Goal: Task Accomplishment & Management: Use online tool/utility

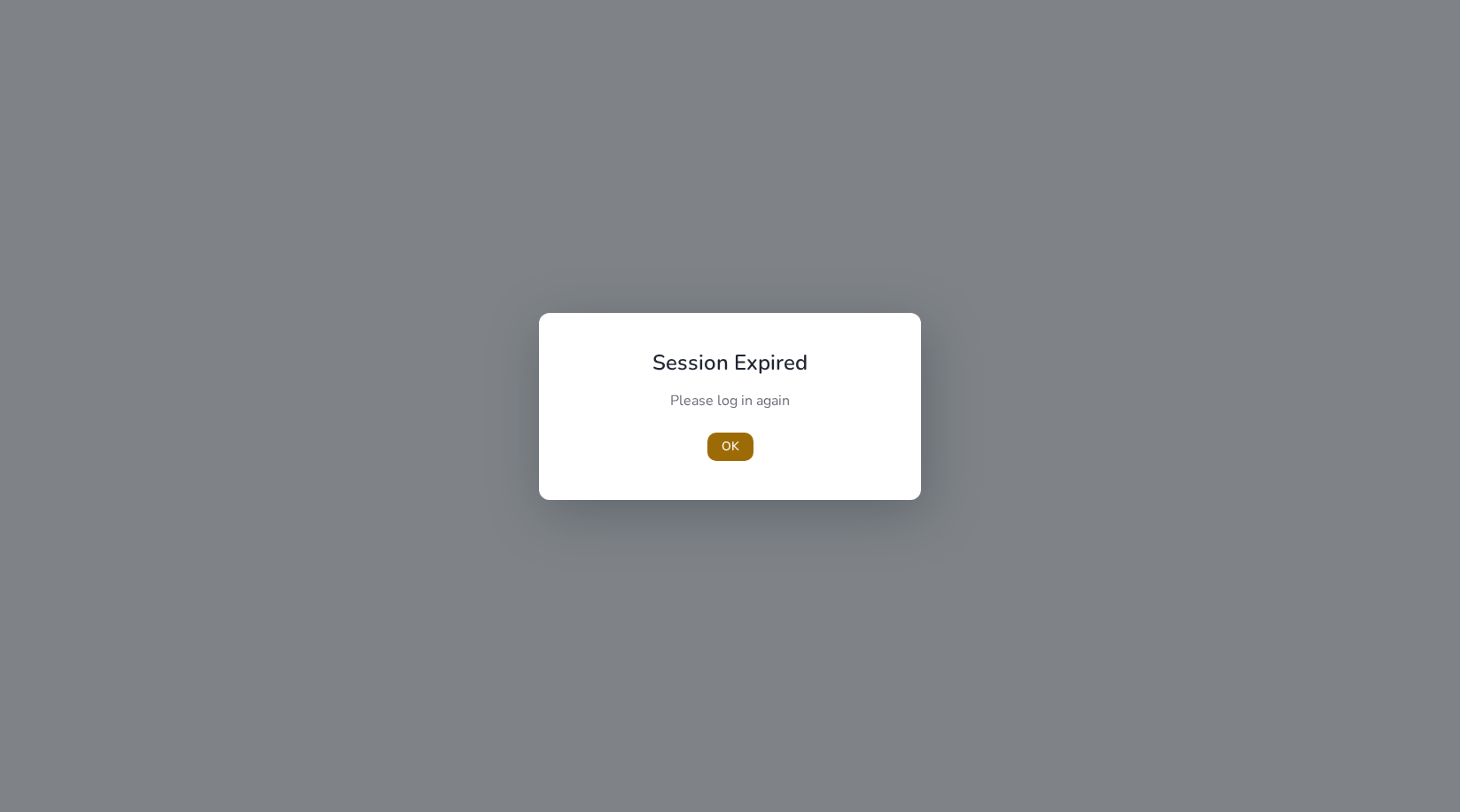
scroll to position [-1, 0]
click at [732, 456] on span "button" at bounding box center [730, 446] width 46 height 42
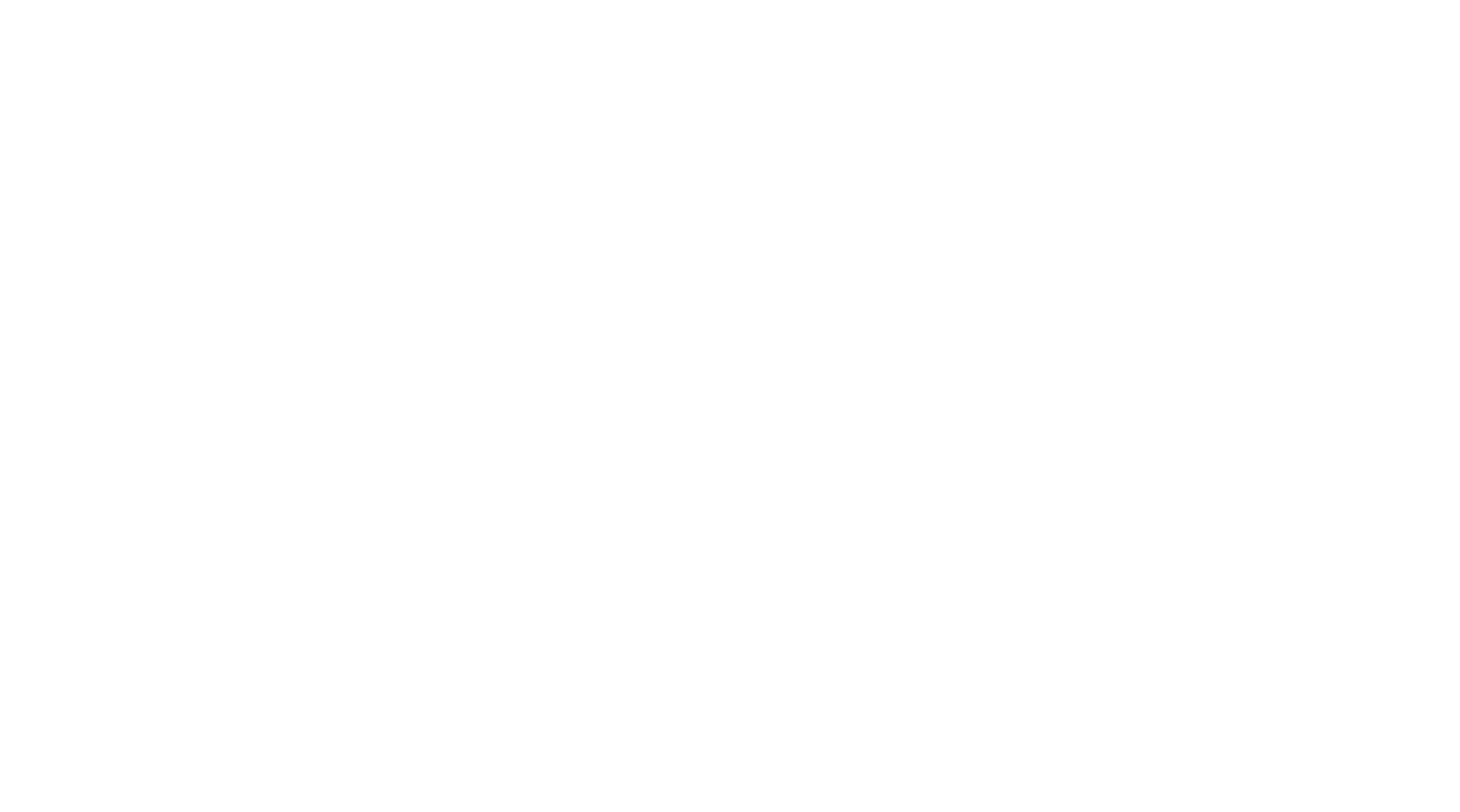
scroll to position [0, 0]
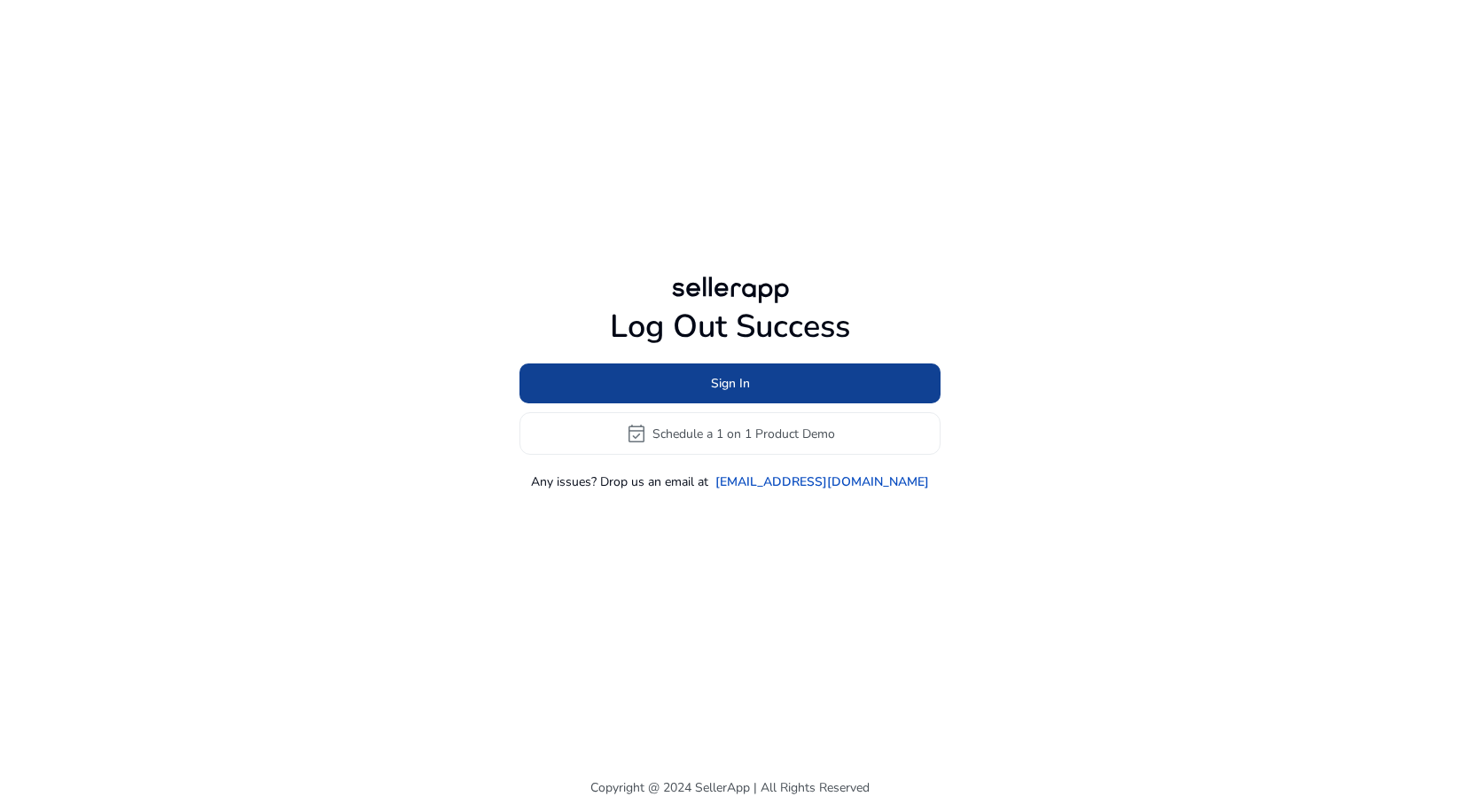
click at [771, 389] on span at bounding box center [730, 383] width 421 height 42
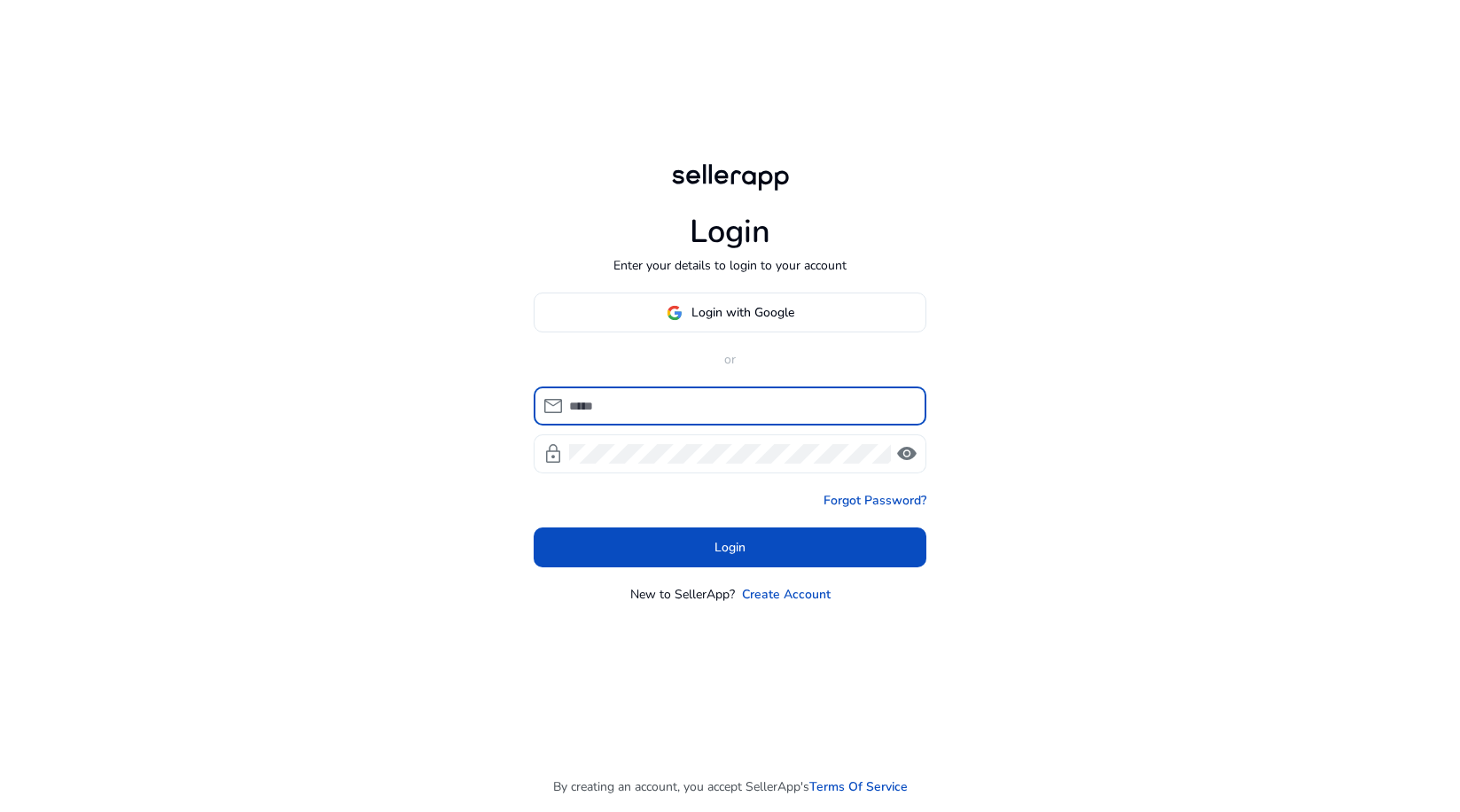
click at [838, 468] on div at bounding box center [730, 454] width 322 height 39
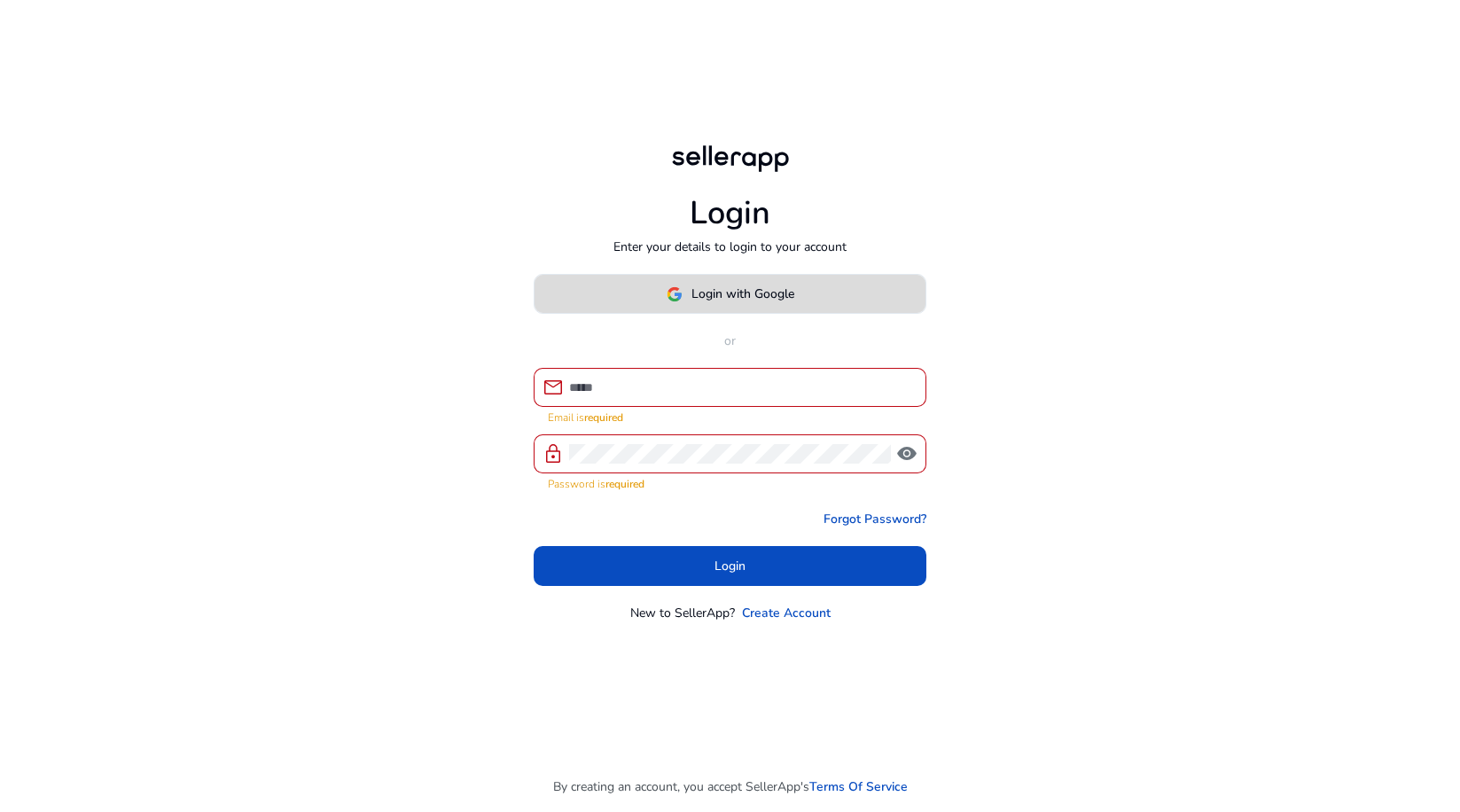
click at [729, 293] on span "Login with Google" at bounding box center [743, 293] width 102 height 19
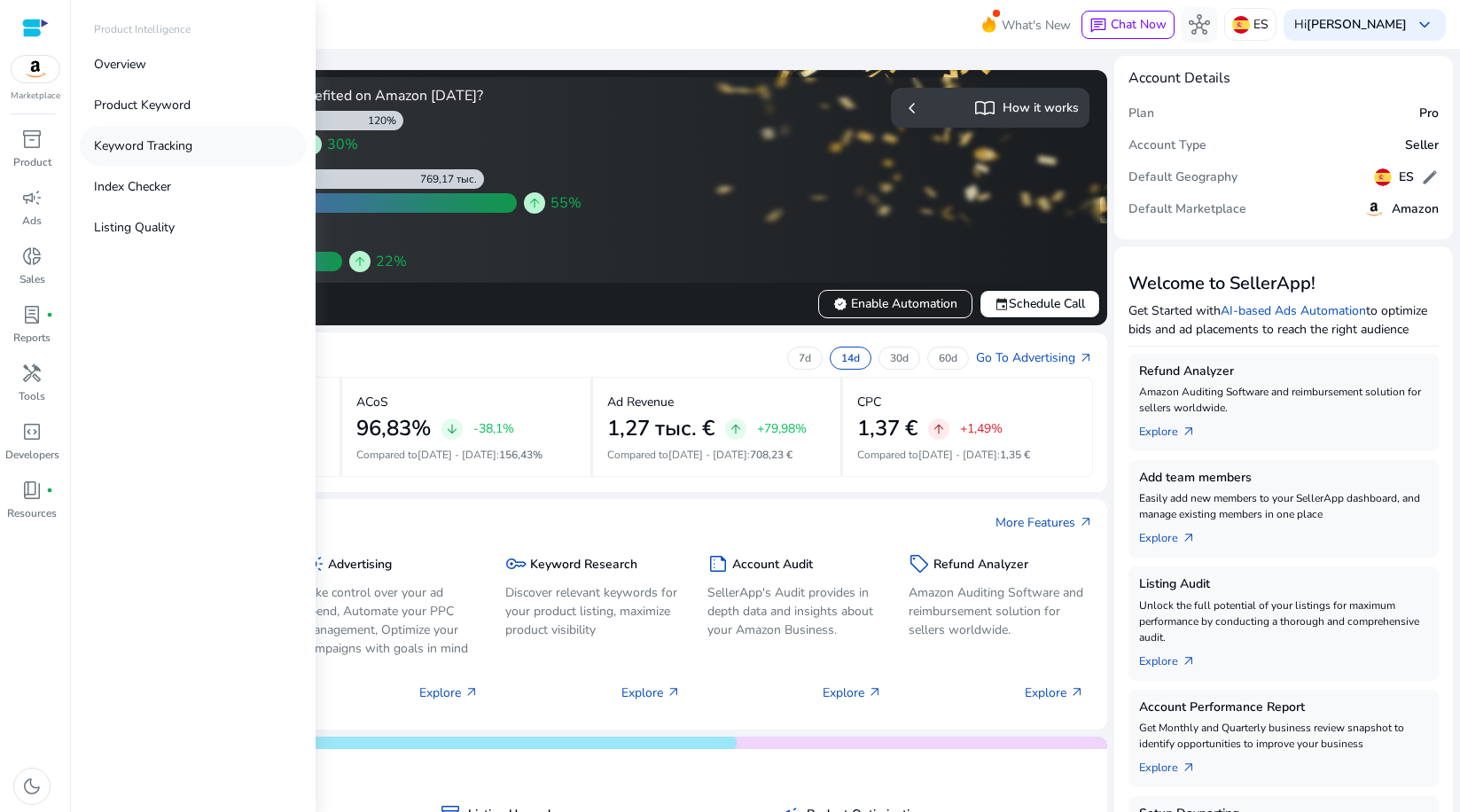
click at [135, 141] on p "Keyword Tracking" at bounding box center [143, 146] width 98 height 19
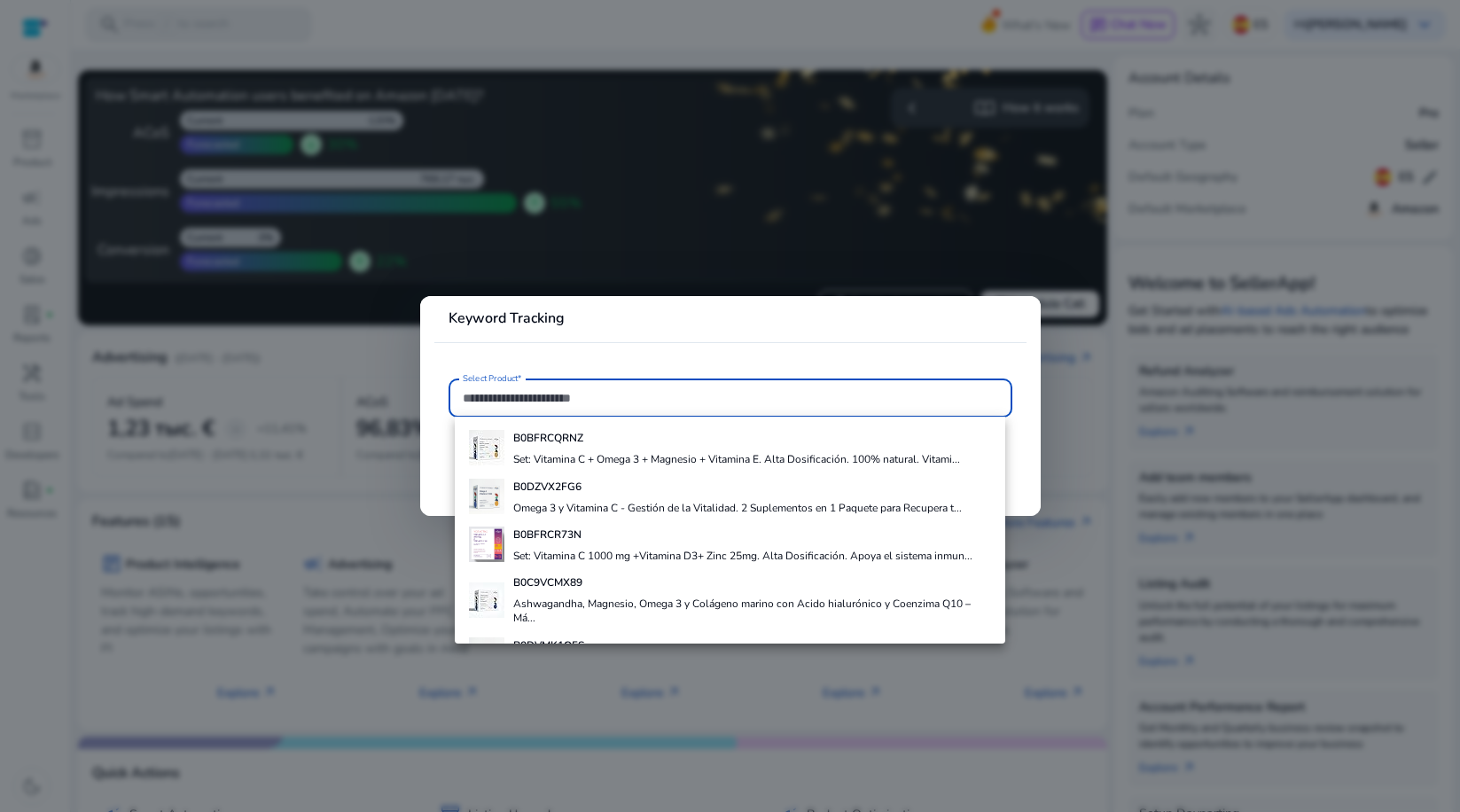
click at [582, 443] on b "B0BFRCQRNZ" at bounding box center [548, 438] width 70 height 14
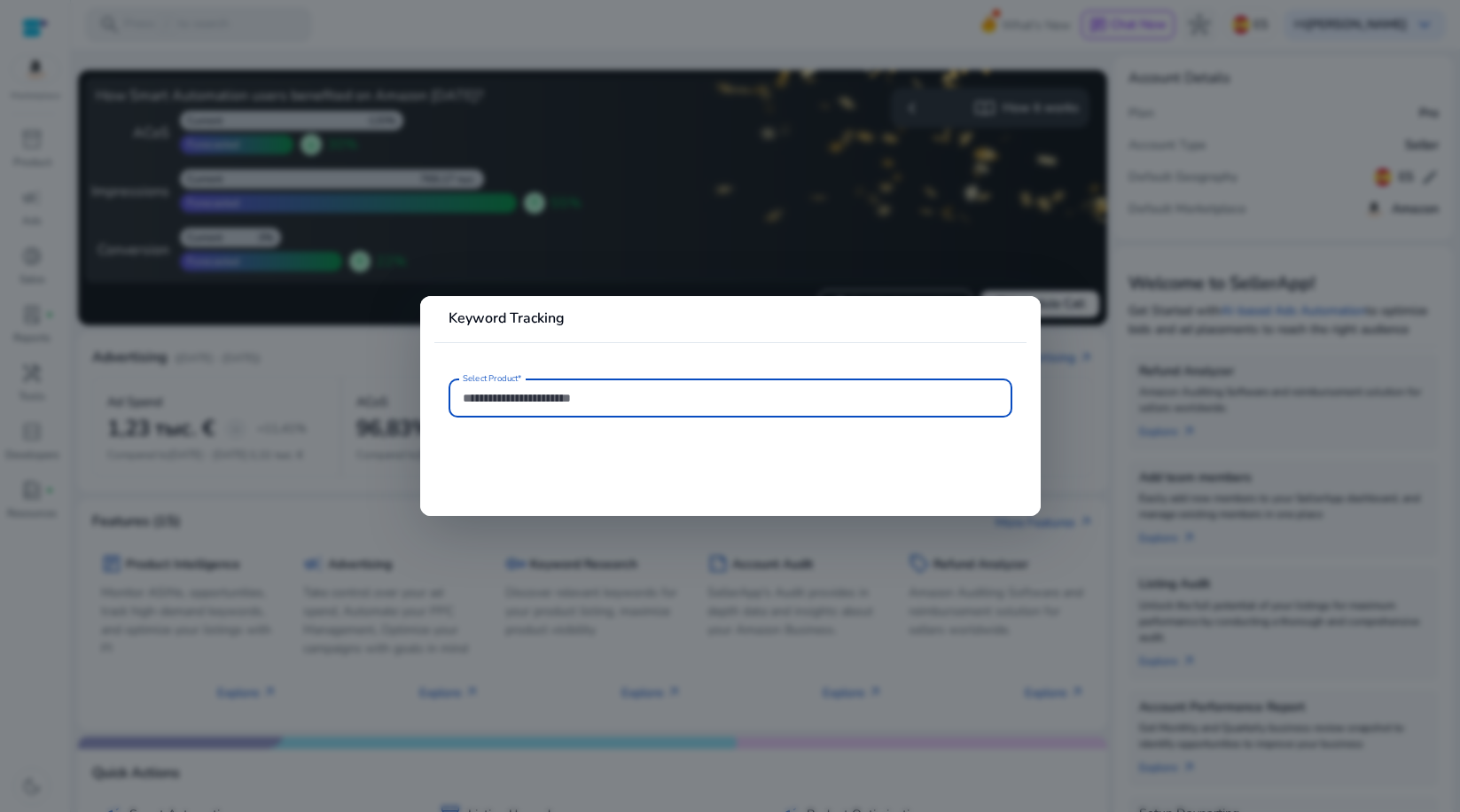
type input "**********"
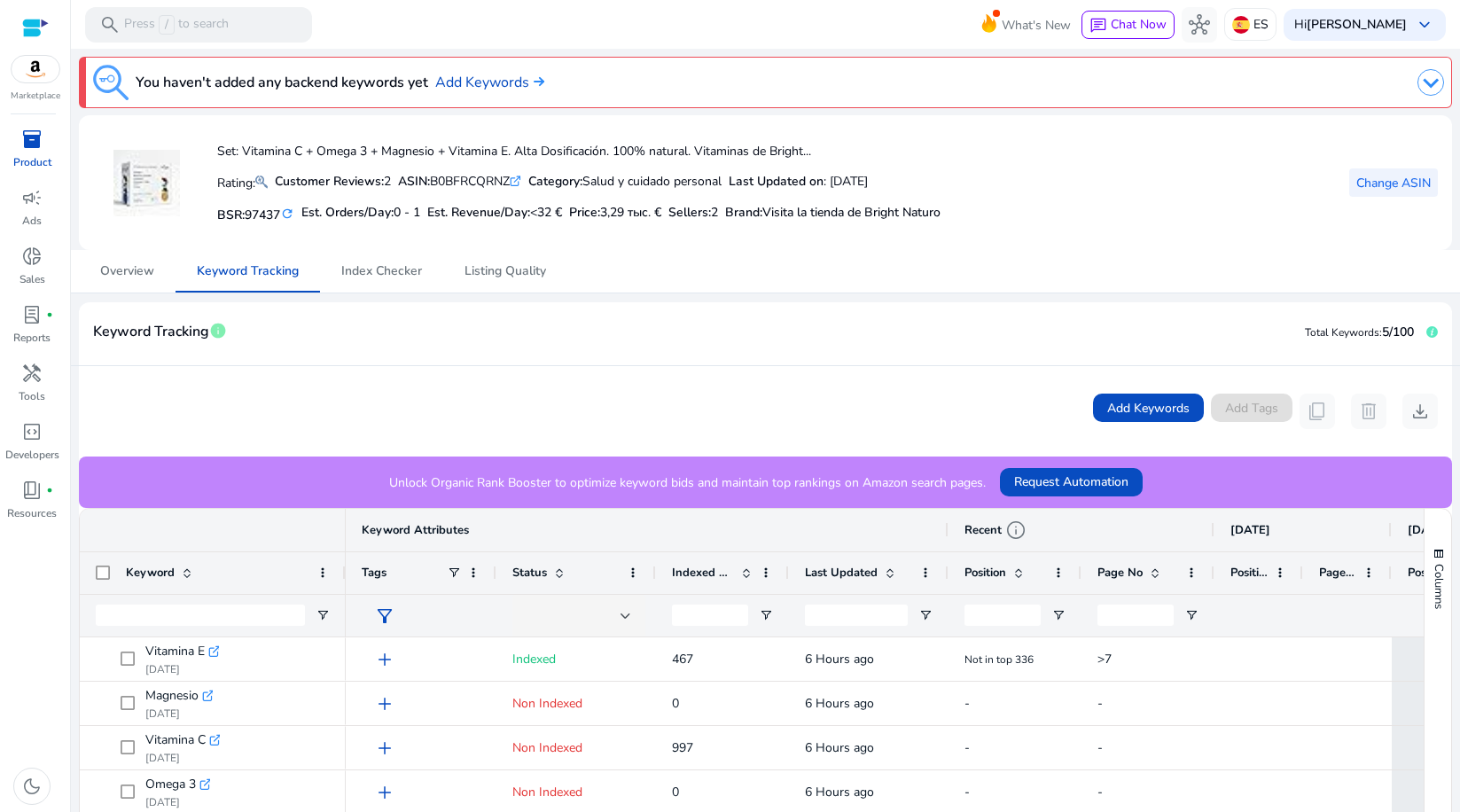
click at [1376, 184] on span "Change ASIN" at bounding box center [1394, 183] width 75 height 19
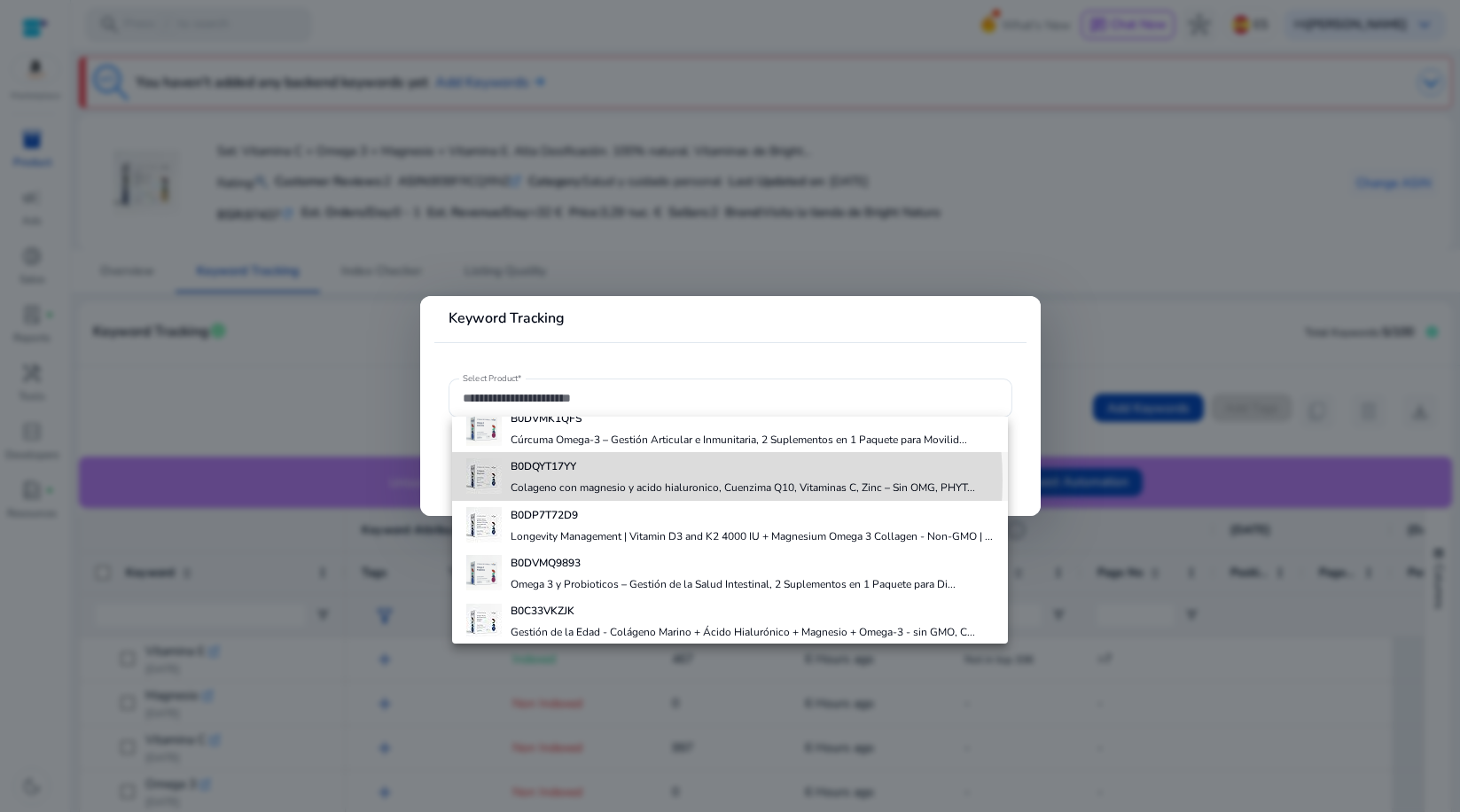
click at [677, 495] on h4 "Colageno con magnesio y acido hialuronico, Cuenzima Q10, Vitaminas C, Zinc – Si…" at bounding box center [743, 487] width 465 height 14
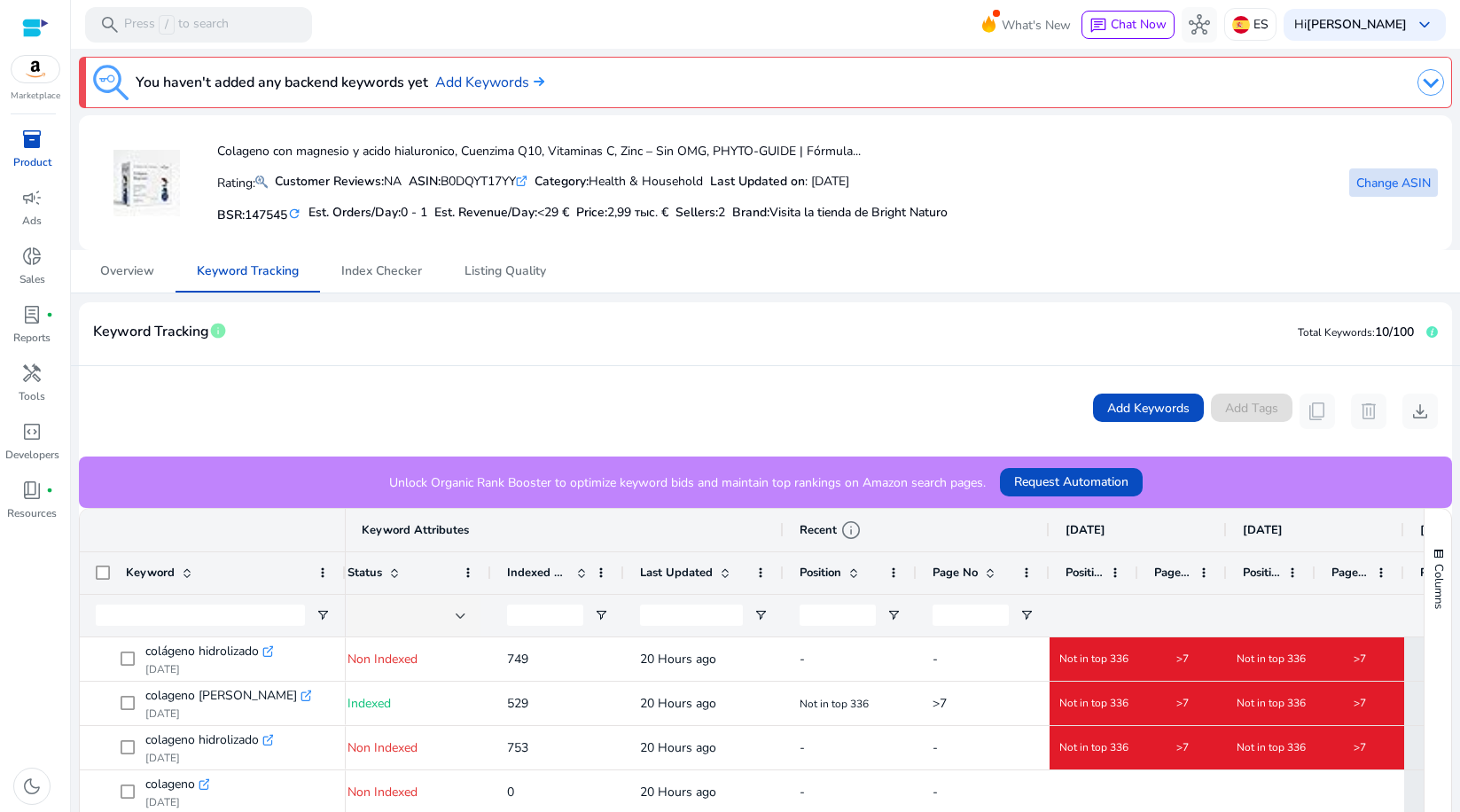
click at [1379, 183] on span "Change ASIN" at bounding box center [1394, 183] width 75 height 19
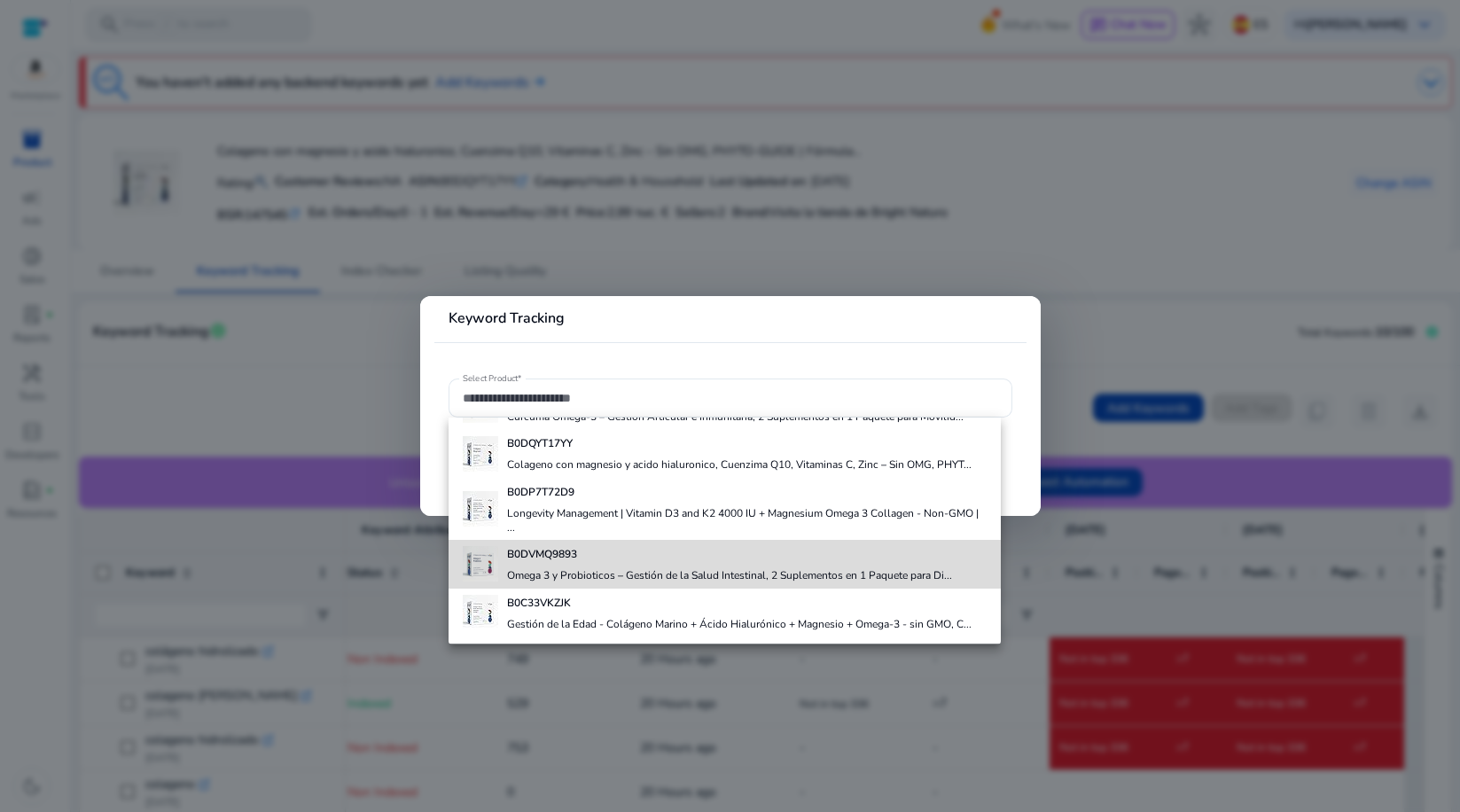
click at [793, 576] on h4 "Omega 3 y Probioticos – Gestión de la Salud Intestinal, 2 Suplementos en 1 Paqu…" at bounding box center [730, 575] width 445 height 14
